Goal: Task Accomplishment & Management: Use online tool/utility

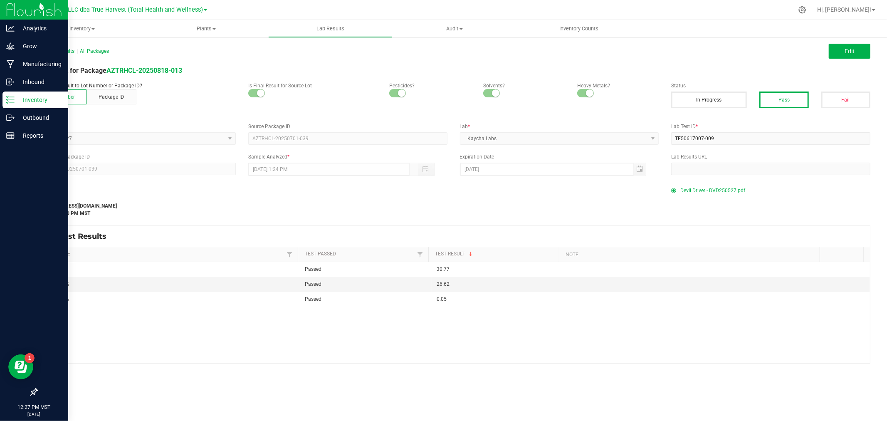
click at [10, 92] on div "Inventory" at bounding box center [35, 99] width 66 height 17
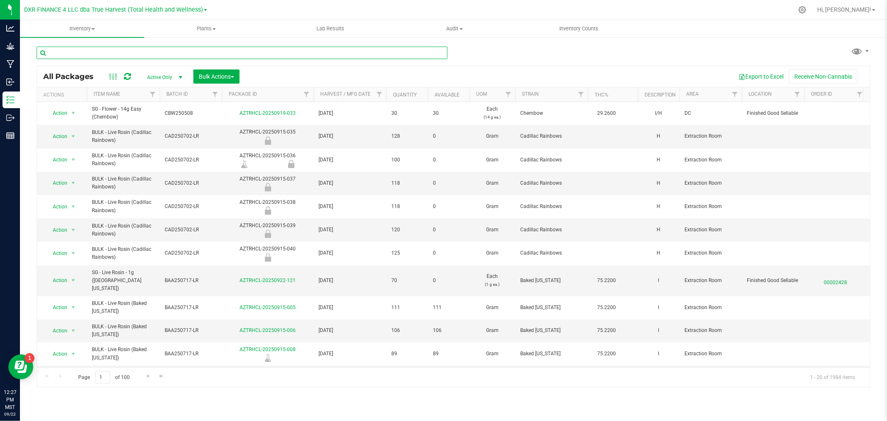
click at [186, 50] on input "text" at bounding box center [242, 53] width 411 height 12
type input "818-013"
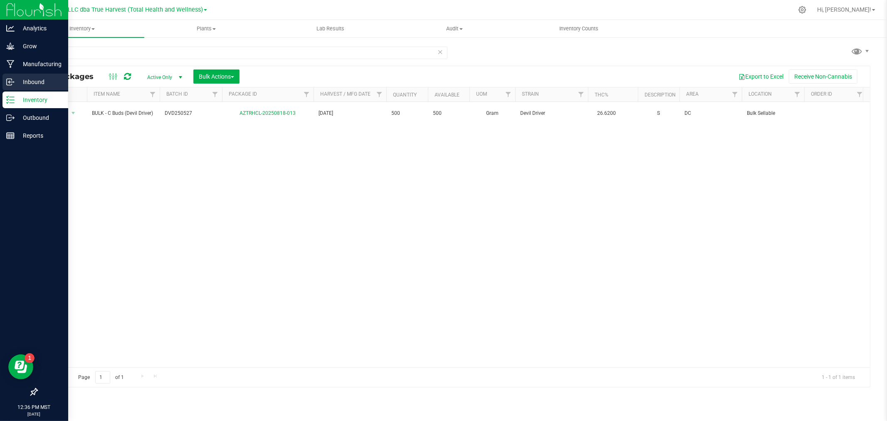
click at [11, 75] on div "Inbound" at bounding box center [35, 82] width 66 height 17
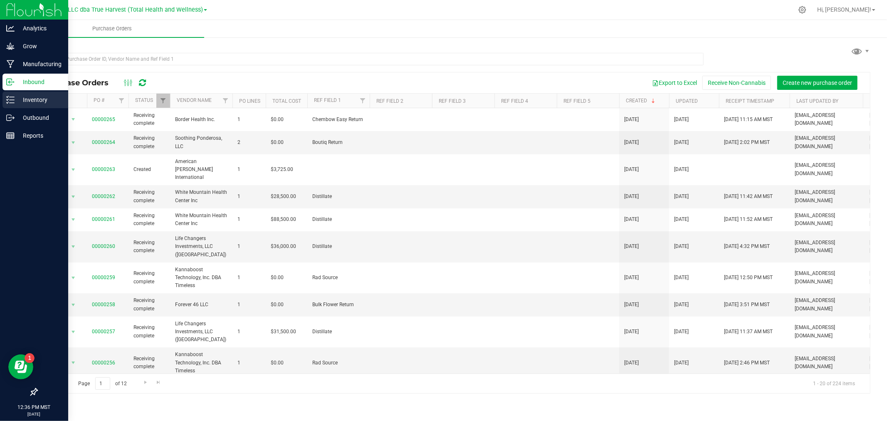
click at [39, 96] on p "Inventory" at bounding box center [40, 100] width 50 height 10
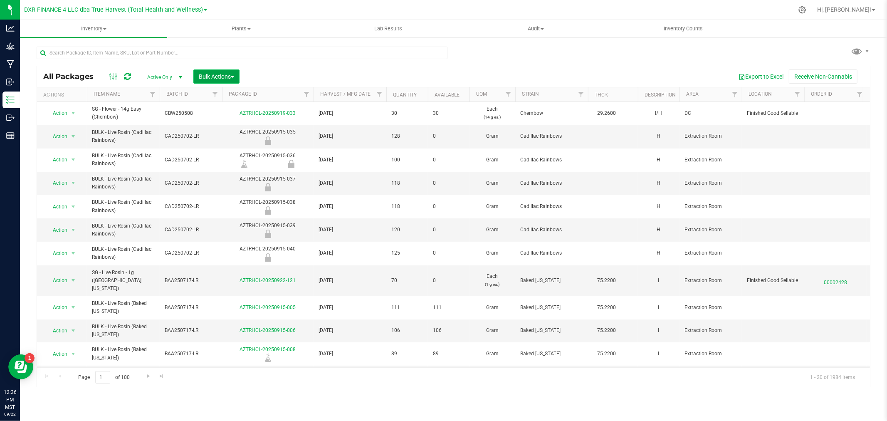
click at [219, 73] on span "Bulk Actions" at bounding box center [216, 76] width 35 height 7
click at [235, 172] on span "Print package labels" at bounding box center [223, 171] width 50 height 7
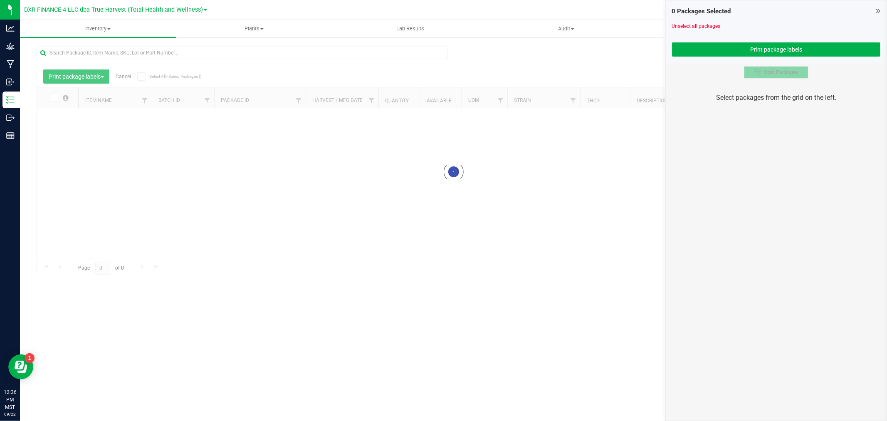
click at [790, 68] on button "Scan Packages" at bounding box center [776, 72] width 64 height 12
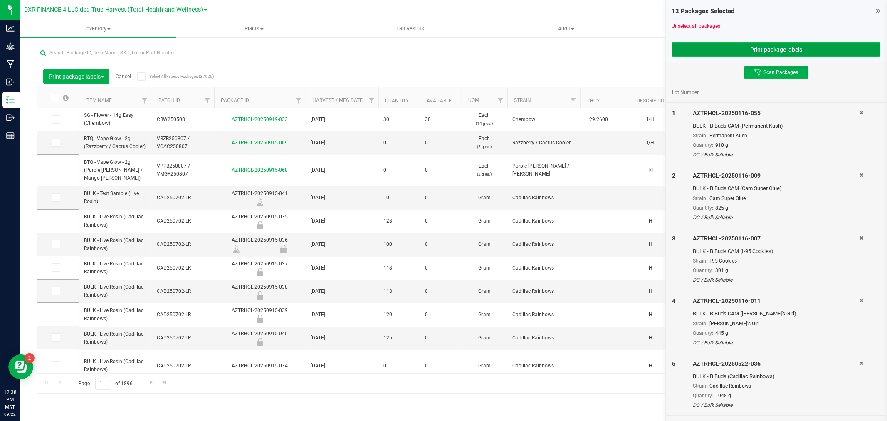
click at [768, 51] on button "Print package labels" at bounding box center [776, 49] width 208 height 14
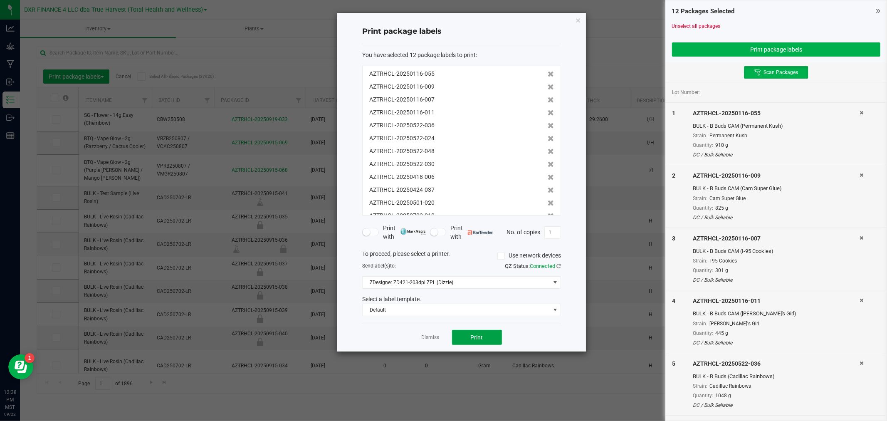
click at [468, 334] on button "Print" at bounding box center [477, 337] width 50 height 15
click at [435, 340] on link "Dismiss" at bounding box center [431, 337] width 18 height 7
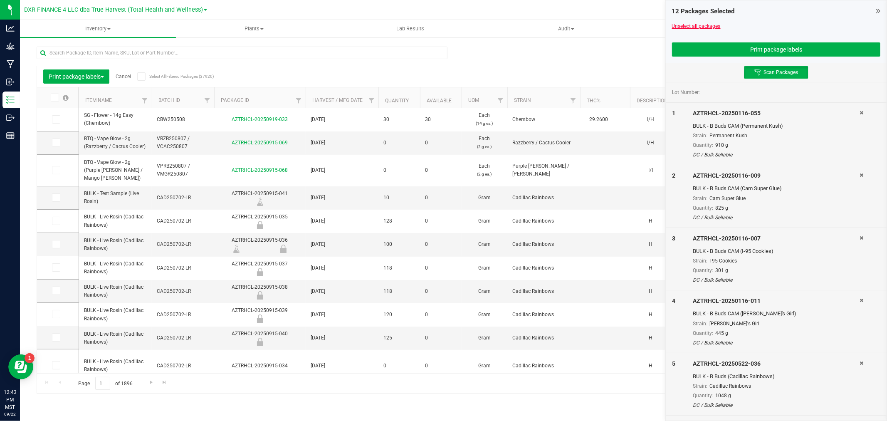
click at [689, 24] on link "Unselect all packages" at bounding box center [696, 26] width 49 height 6
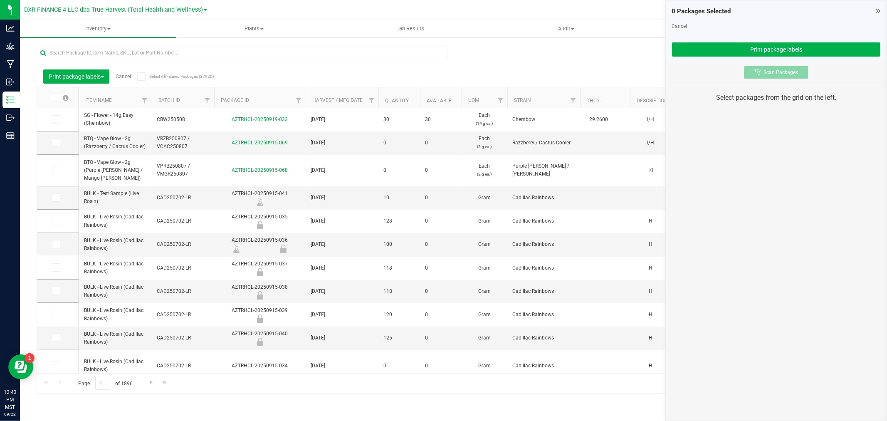
click at [789, 71] on span "Scan Packages" at bounding box center [780, 72] width 35 height 7
click at [779, 74] on span "Scan Packages" at bounding box center [780, 72] width 35 height 7
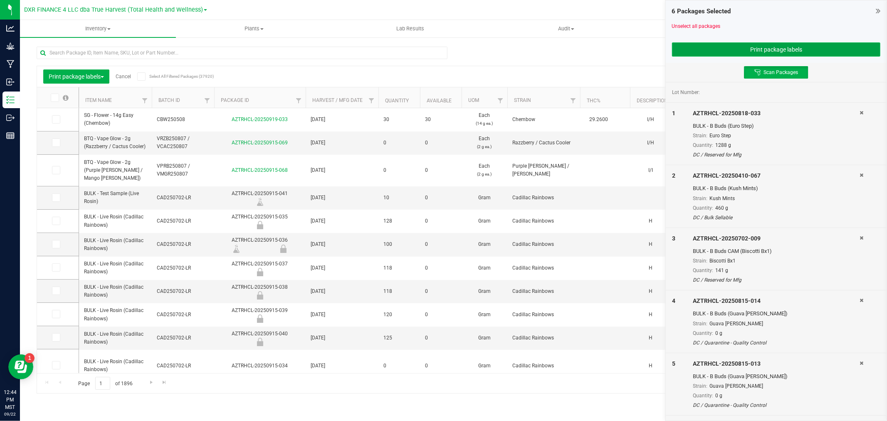
click at [787, 46] on button "Print package labels" at bounding box center [776, 49] width 208 height 14
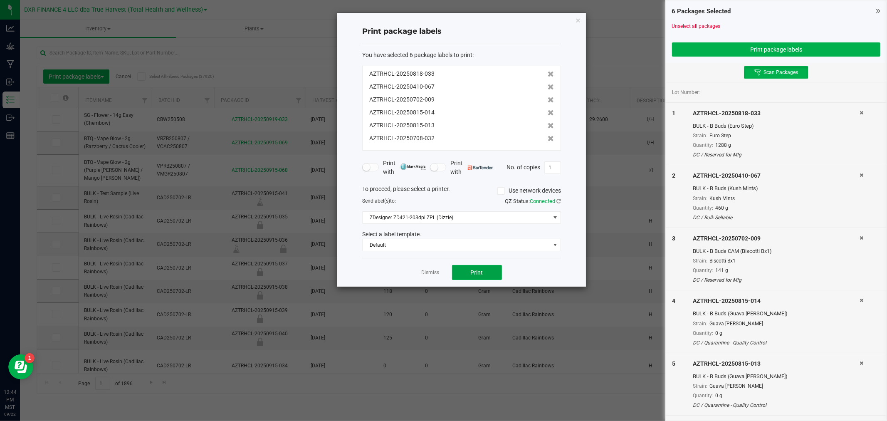
click at [472, 267] on button "Print" at bounding box center [477, 272] width 50 height 15
click at [435, 269] on link "Dismiss" at bounding box center [431, 272] width 18 height 7
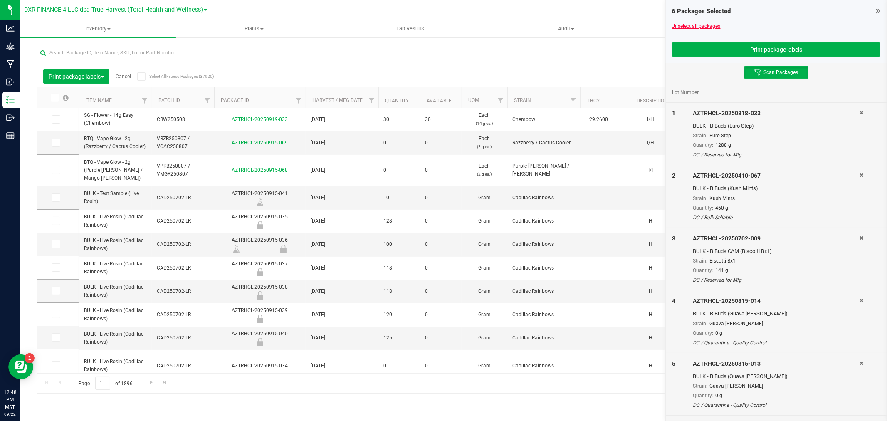
click at [689, 23] on link "Unselect all packages" at bounding box center [696, 26] width 49 height 6
click at [783, 44] on button "Print package labels" at bounding box center [776, 49] width 208 height 14
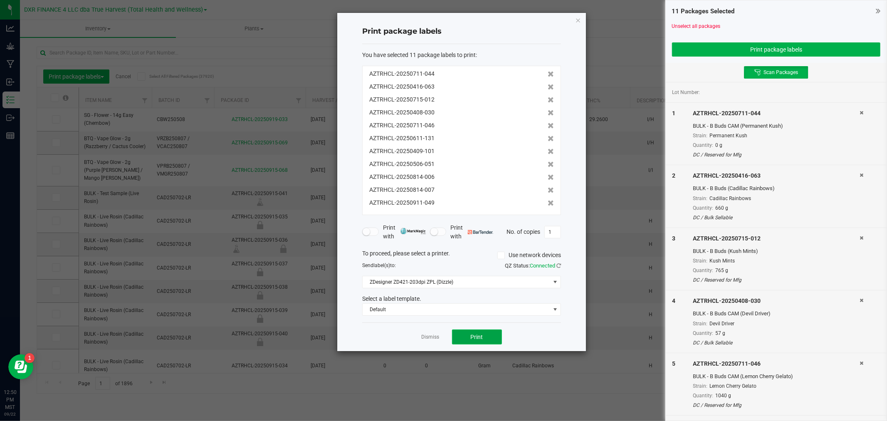
click at [479, 336] on span "Print" at bounding box center [477, 336] width 12 height 7
click at [435, 334] on link "Dismiss" at bounding box center [431, 336] width 18 height 7
